Goal: Use online tool/utility: Utilize a website feature to perform a specific function

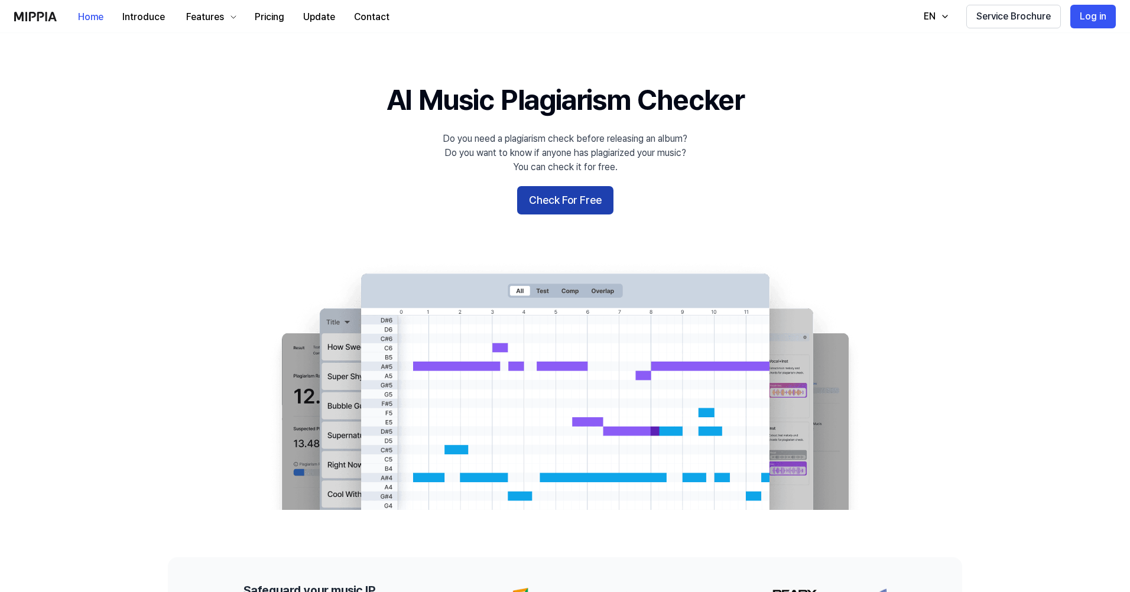
click at [574, 198] on button "Check For Free" at bounding box center [565, 200] width 96 height 28
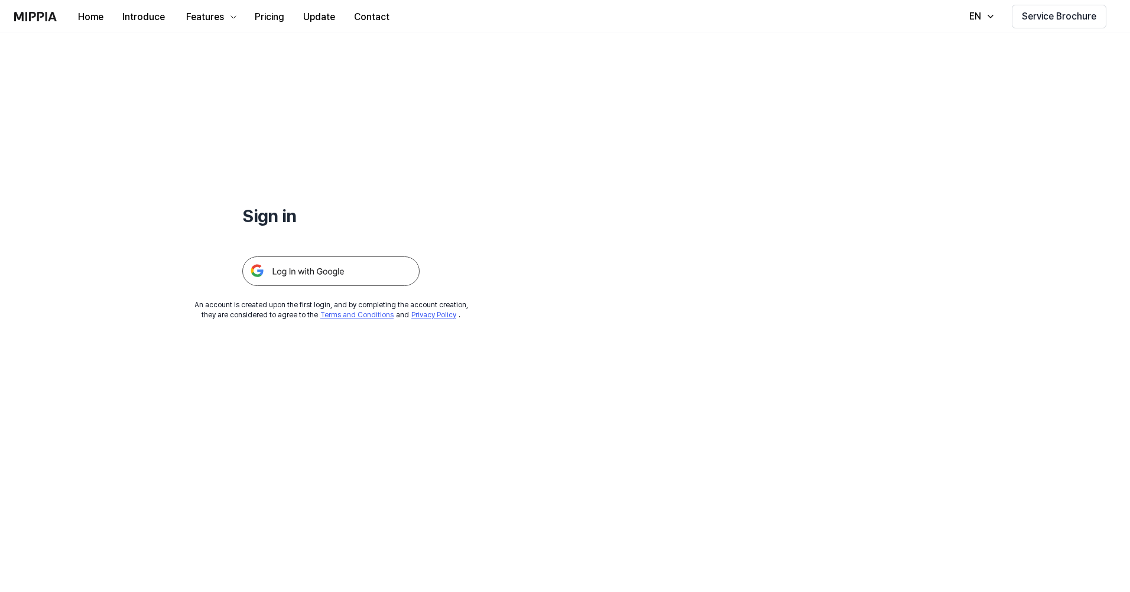
click at [368, 275] on img at bounding box center [330, 271] width 177 height 30
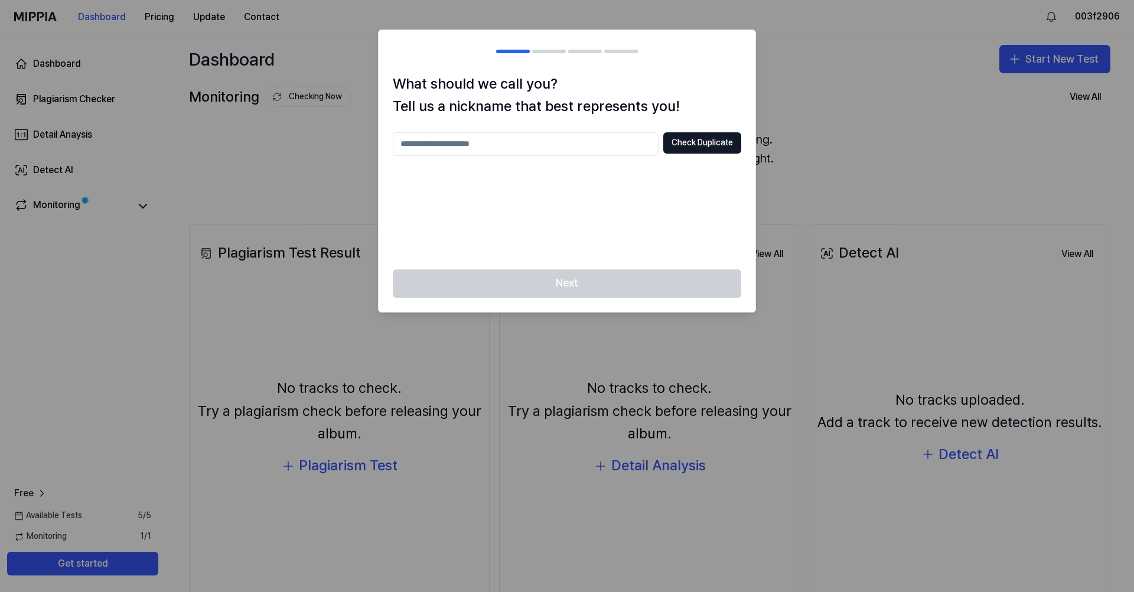
click at [602, 145] on input "text" at bounding box center [526, 144] width 266 height 24
click at [703, 144] on button "Check Duplicate" at bounding box center [703, 142] width 78 height 21
click at [587, 139] on input "text" at bounding box center [526, 144] width 266 height 24
click at [778, 255] on div at bounding box center [567, 296] width 1134 height 592
drag, startPoint x: 822, startPoint y: 280, endPoint x: 902, endPoint y: 44, distance: 249.1
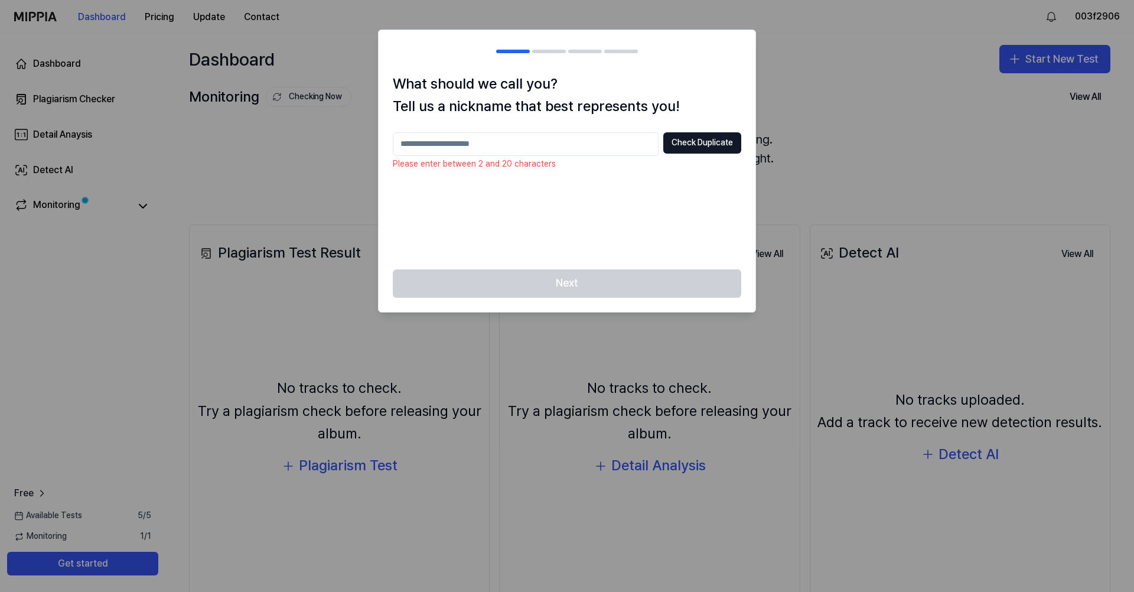
click at [822, 280] on div at bounding box center [567, 296] width 1134 height 592
click at [604, 148] on input "text" at bounding box center [526, 144] width 266 height 24
type input "****"
click at [682, 140] on button "Check Duplicate" at bounding box center [703, 142] width 78 height 21
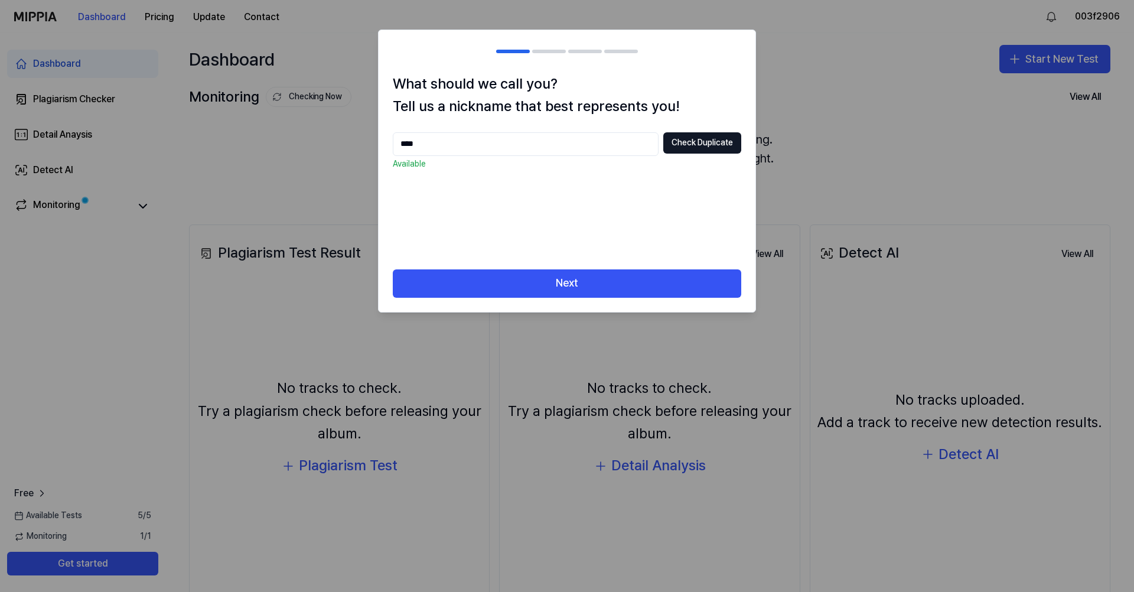
click at [571, 130] on div "What should we call you? Tell us a nickname that best represents you! **** Chec…" at bounding box center [567, 171] width 377 height 197
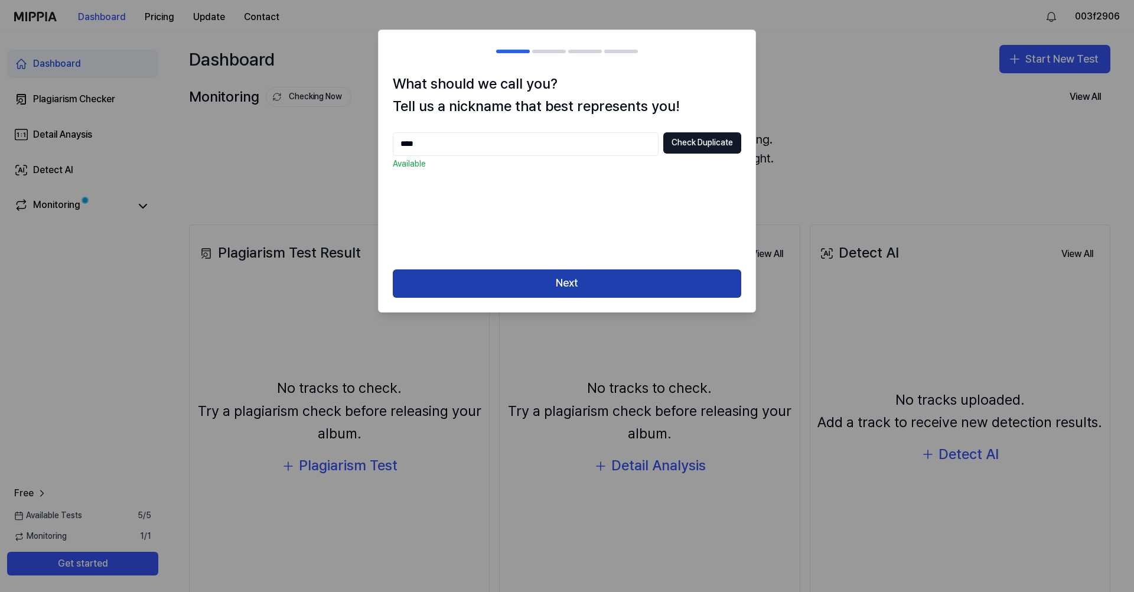
click at [620, 288] on button "Next" at bounding box center [567, 283] width 349 height 28
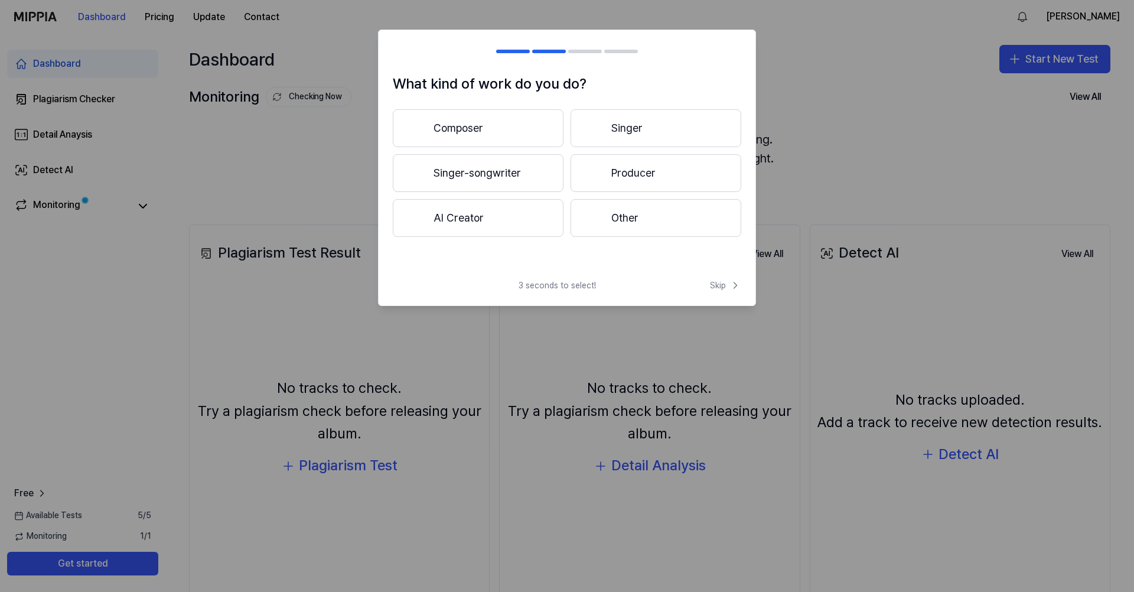
click at [650, 128] on button "Singer" at bounding box center [656, 128] width 171 height 38
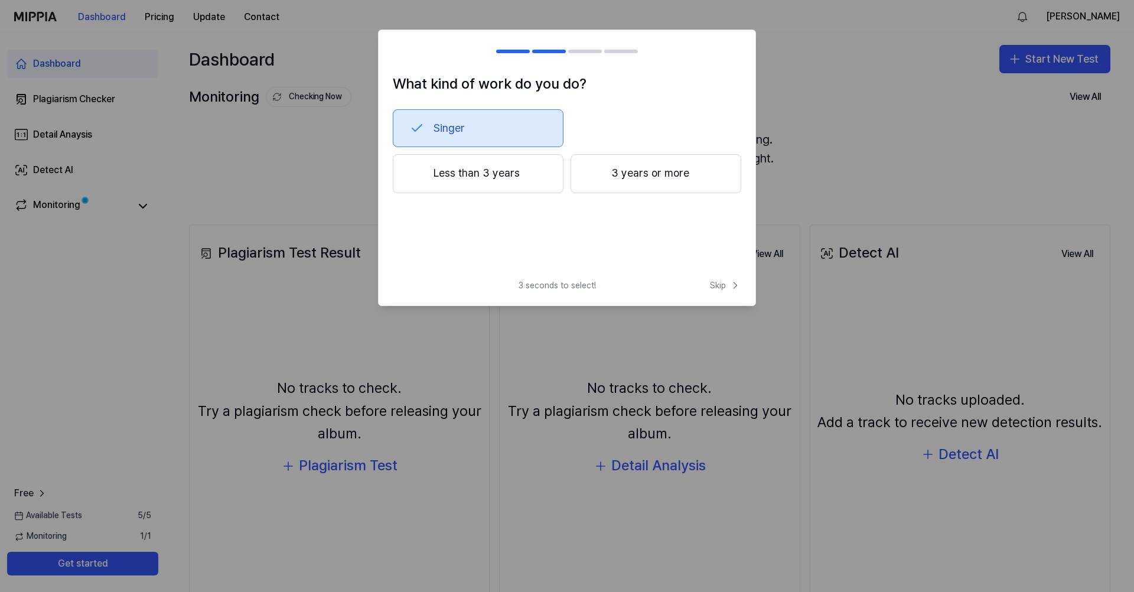
click at [497, 173] on button "Less than 3 years" at bounding box center [478, 173] width 171 height 39
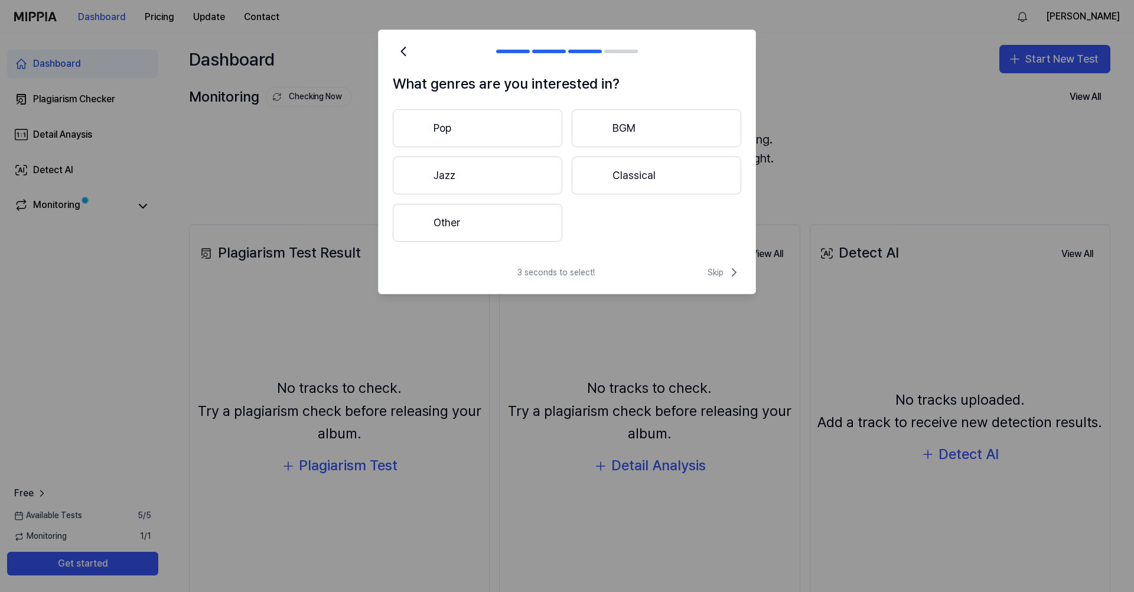
click at [517, 125] on button "Pop" at bounding box center [478, 128] width 170 height 38
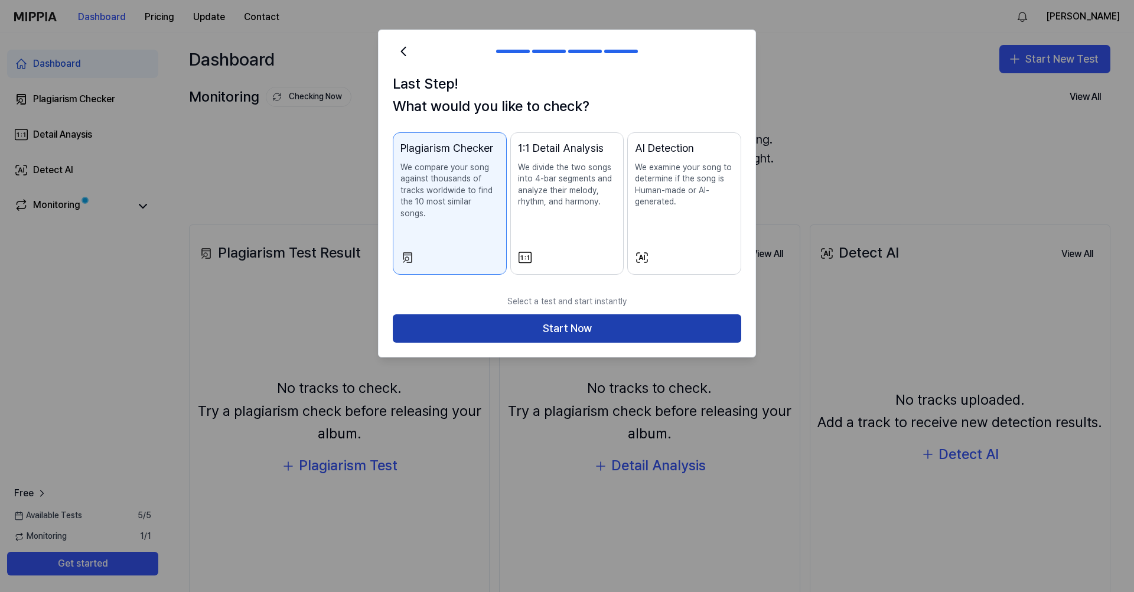
click at [544, 321] on button "Start Now" at bounding box center [567, 328] width 349 height 28
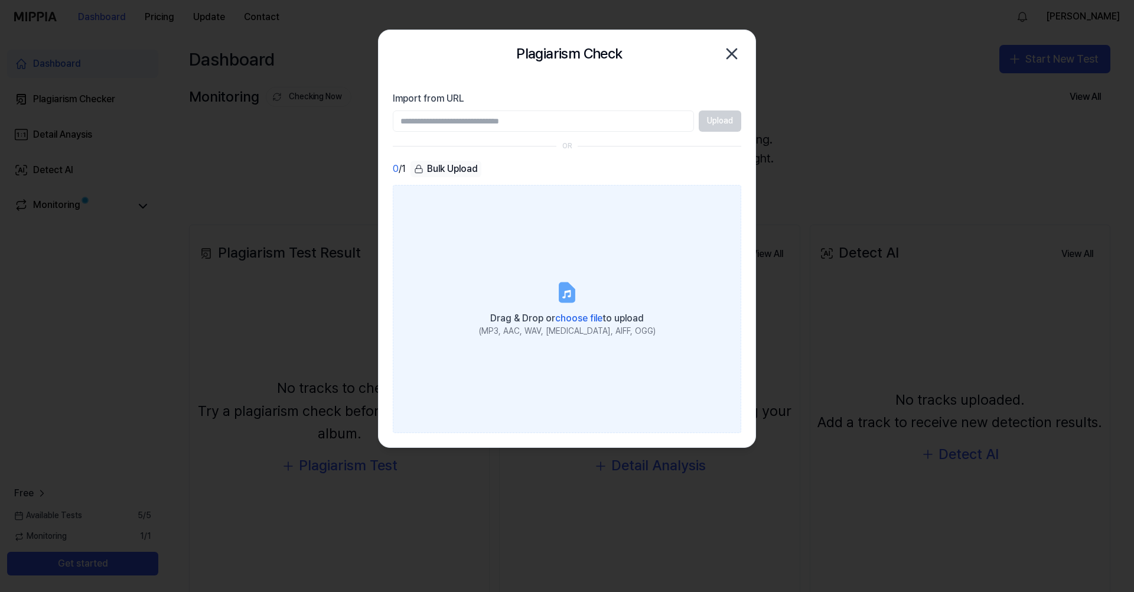
click at [533, 328] on div "(MP3, AAC, WAV, FLAC, AIFF, OGG)" at bounding box center [567, 332] width 177 height 12
click at [0, 0] on input "Drag & Drop or choose file to upload (MP3, AAC, WAV, FLAC, AIFF, OGG)" at bounding box center [0, 0] width 0 height 0
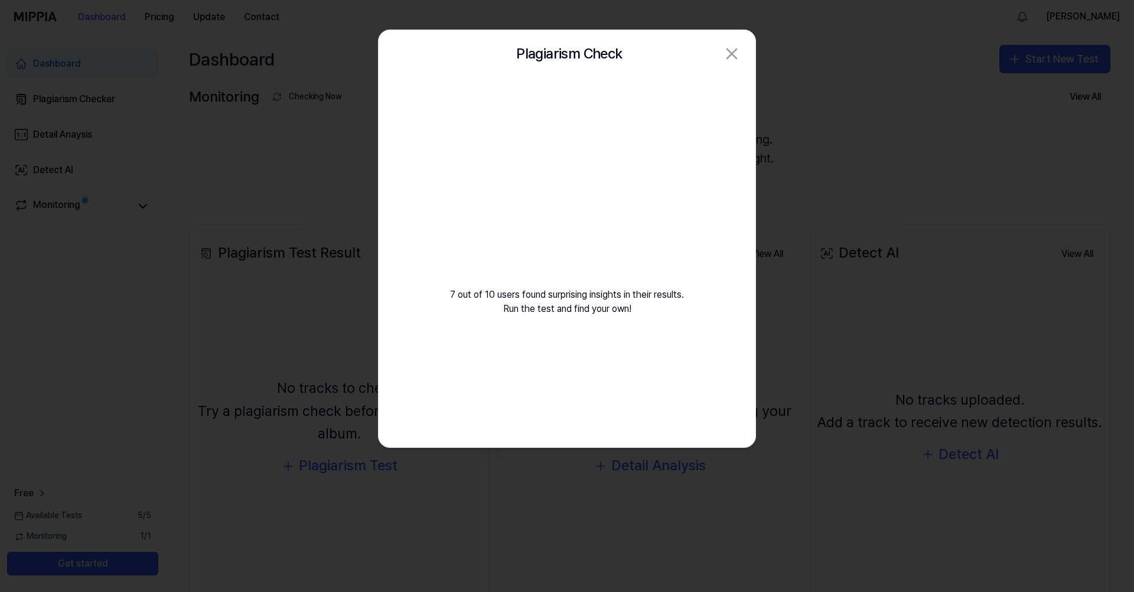
click at [541, 178] on video at bounding box center [567, 191] width 170 height 170
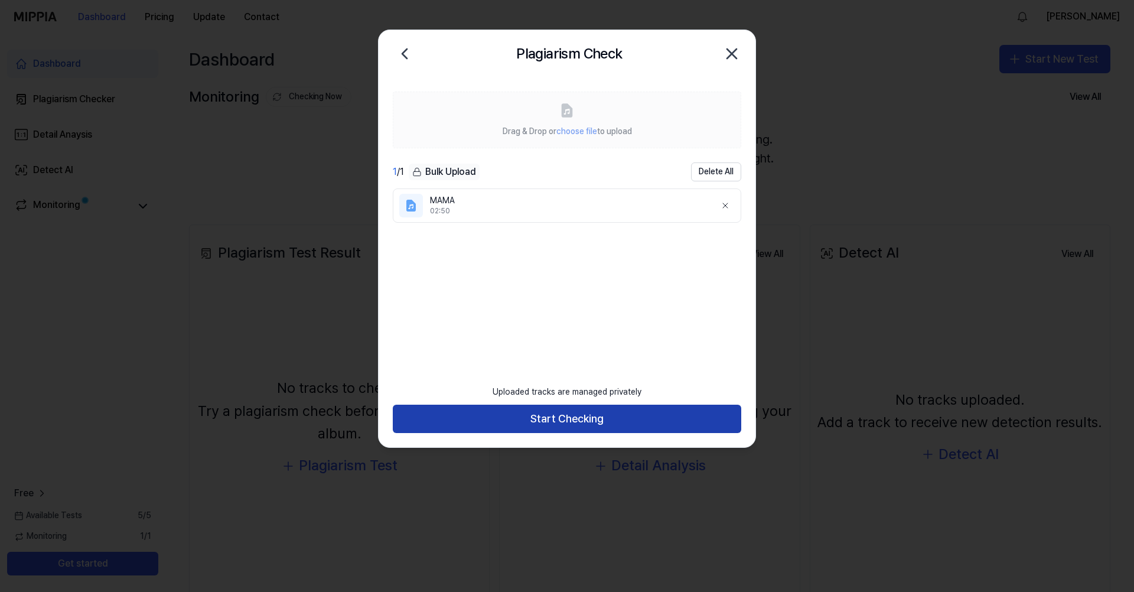
click at [576, 416] on button "Start Checking" at bounding box center [567, 419] width 349 height 28
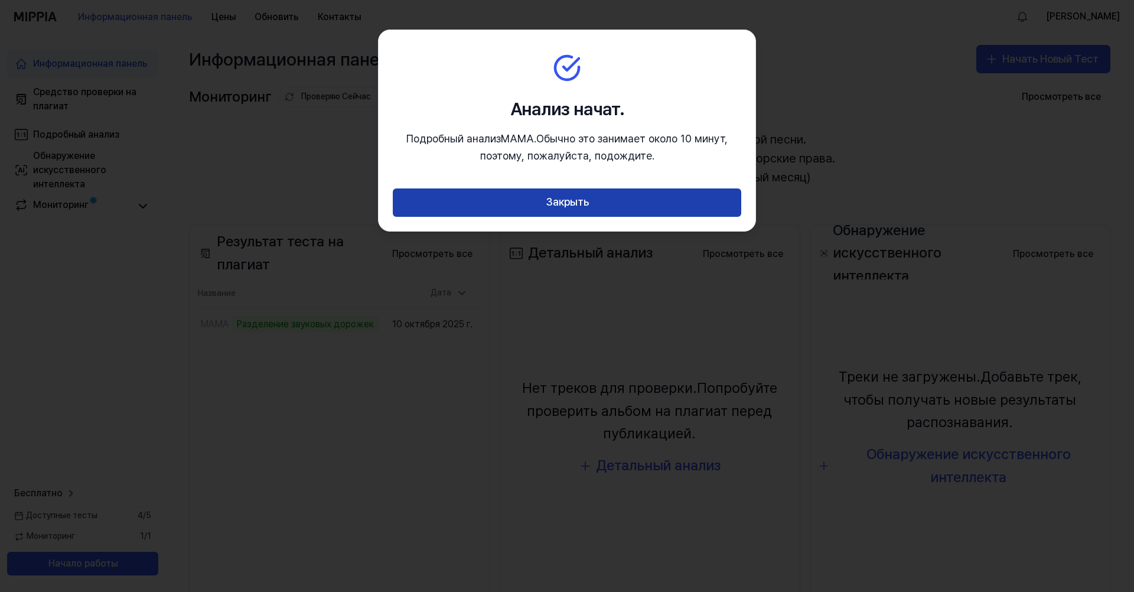
click at [688, 199] on button "Закрыть" at bounding box center [567, 202] width 349 height 28
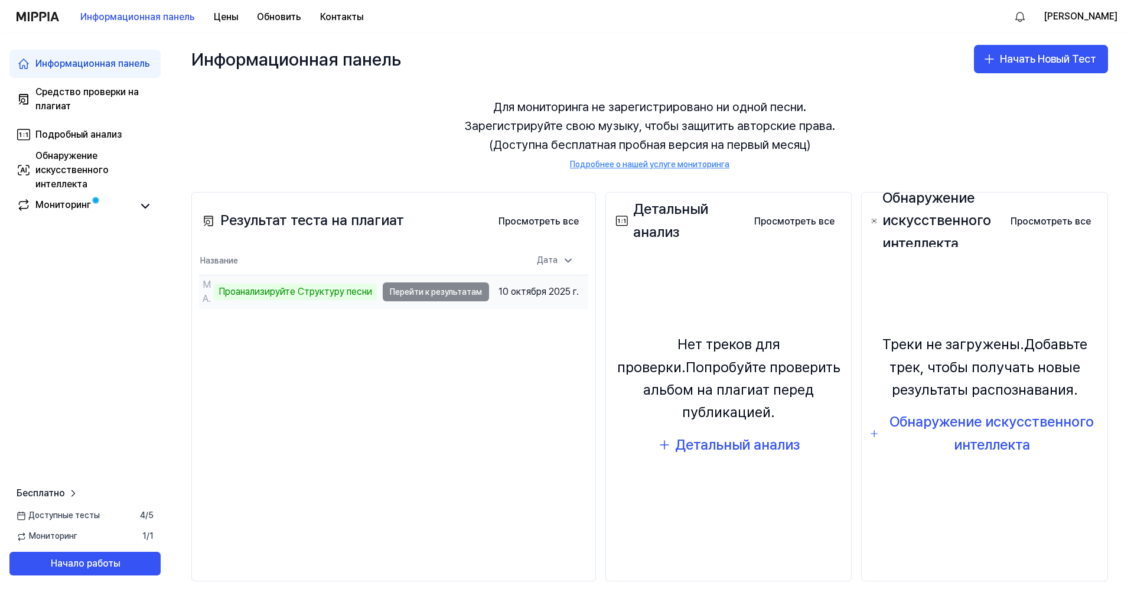
scroll to position [45, 0]
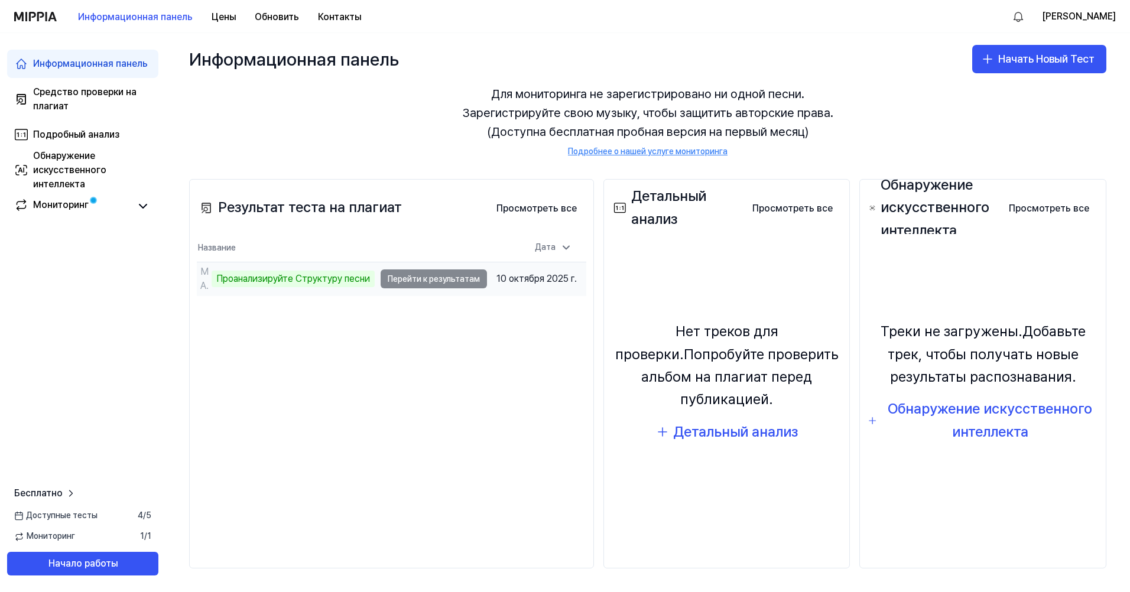
click at [415, 281] on td "МАМА Проанализируйте Структуру песни Перейти к результатам" at bounding box center [342, 278] width 290 height 33
click at [467, 281] on td "МАМА Проанализируйте Структуру песни Перейти к результатам" at bounding box center [342, 278] width 290 height 33
